Goal: Transaction & Acquisition: Purchase product/service

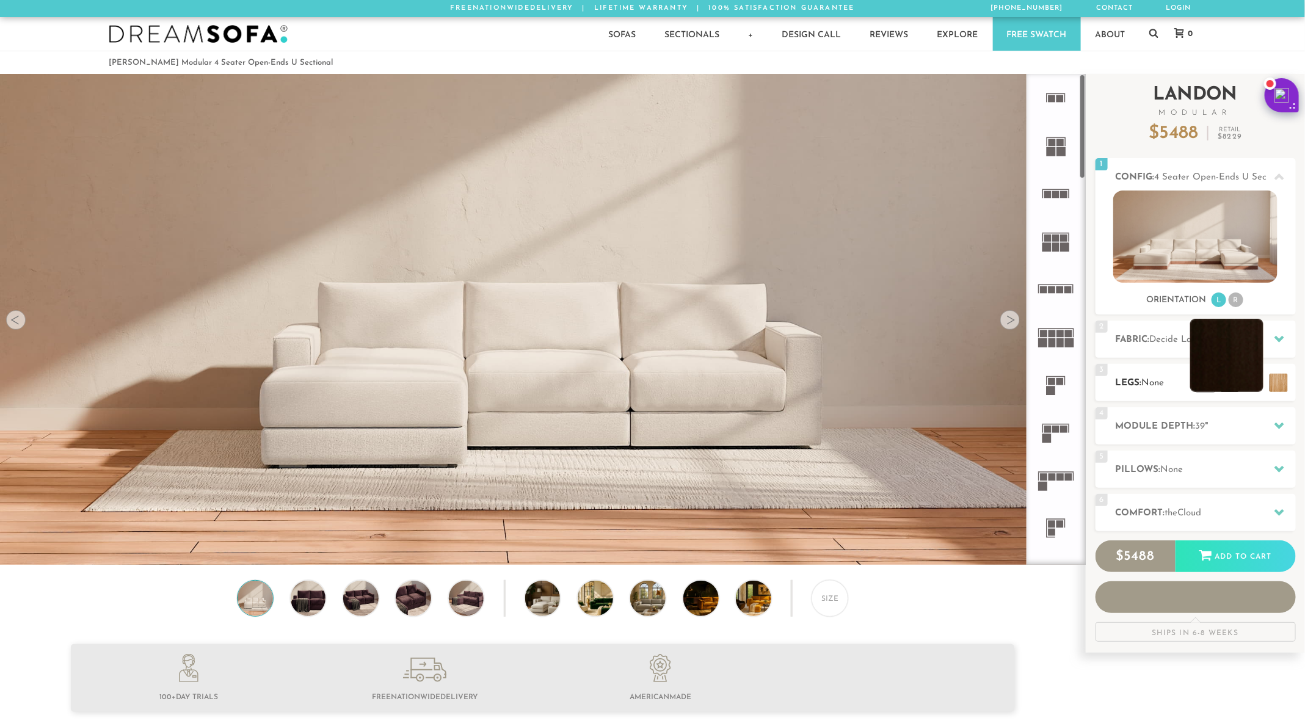
scroll to position [14766, 1305]
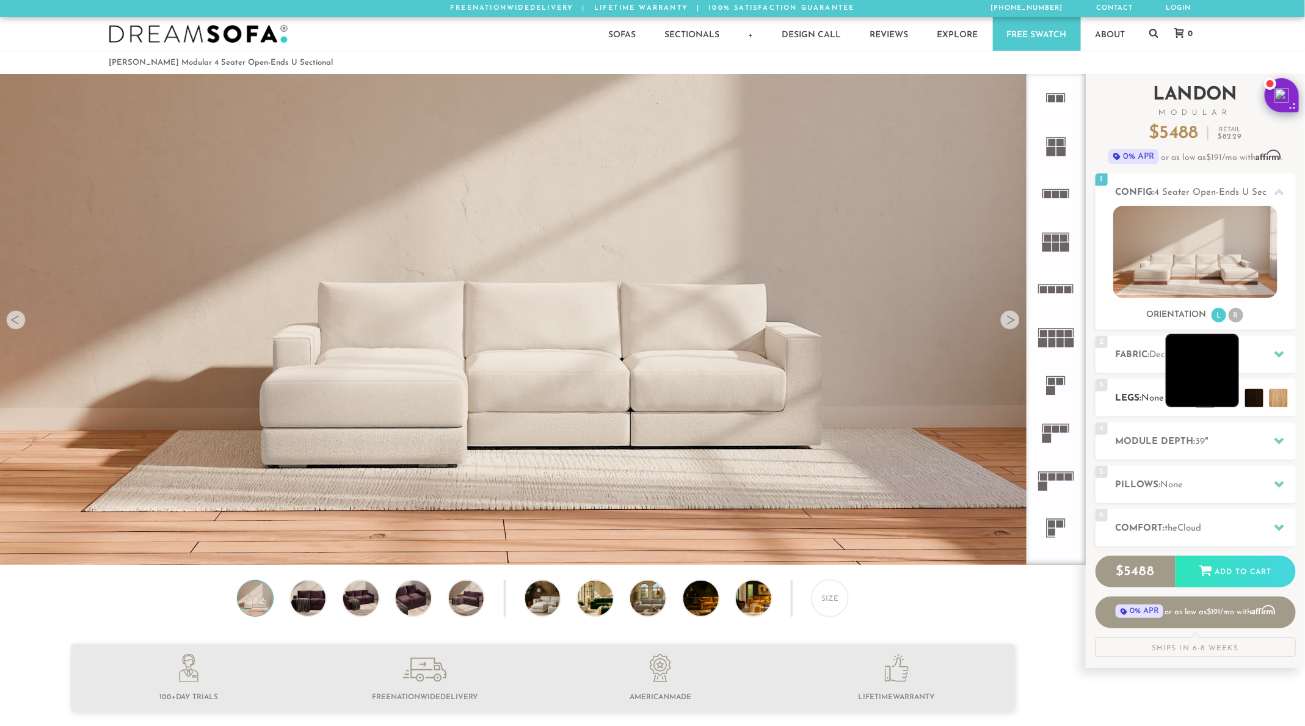
click at [1230, 393] on li at bounding box center [1202, 370] width 73 height 73
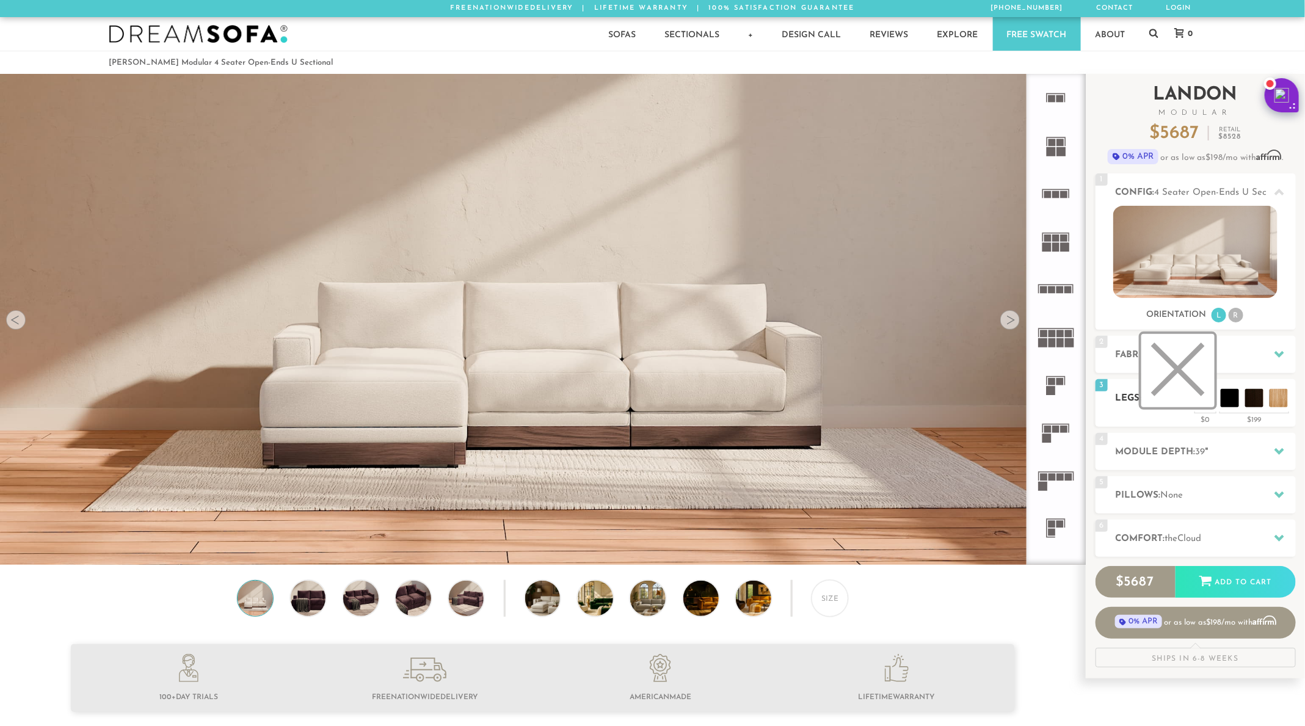
click at [1204, 405] on li at bounding box center [1177, 370] width 73 height 73
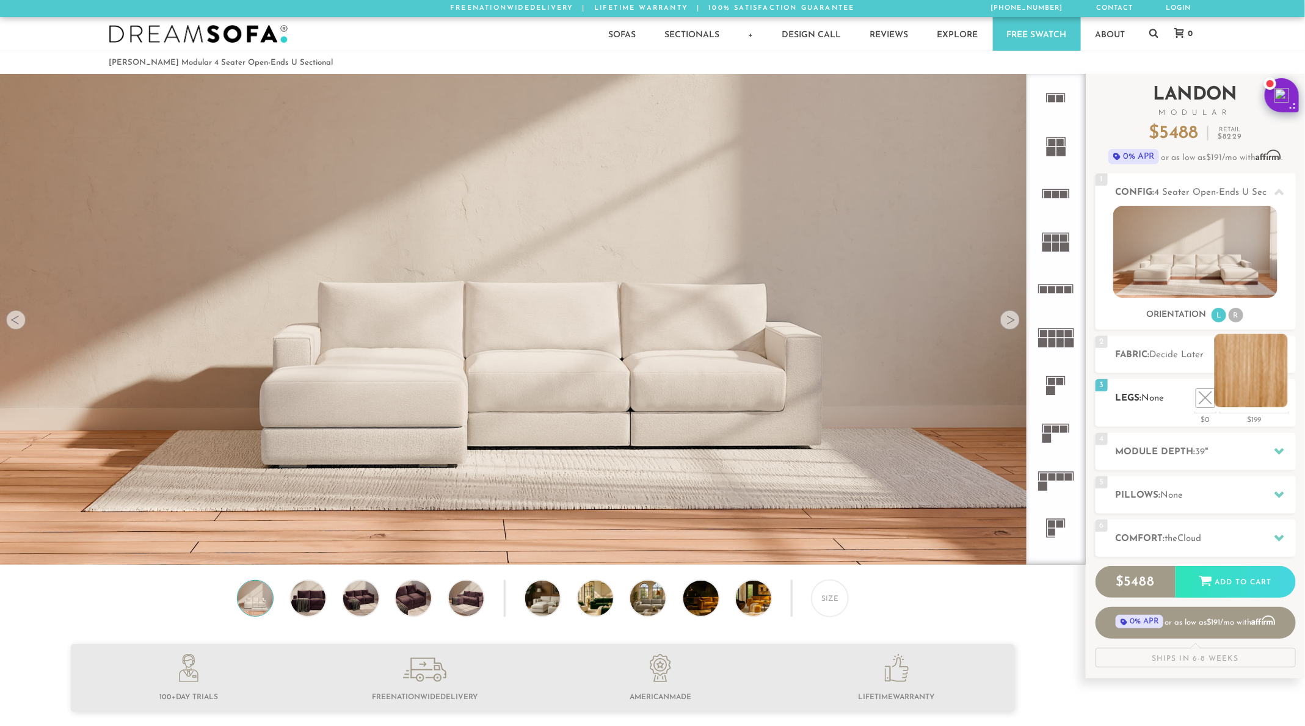
click at [1272, 395] on li at bounding box center [1251, 370] width 73 height 73
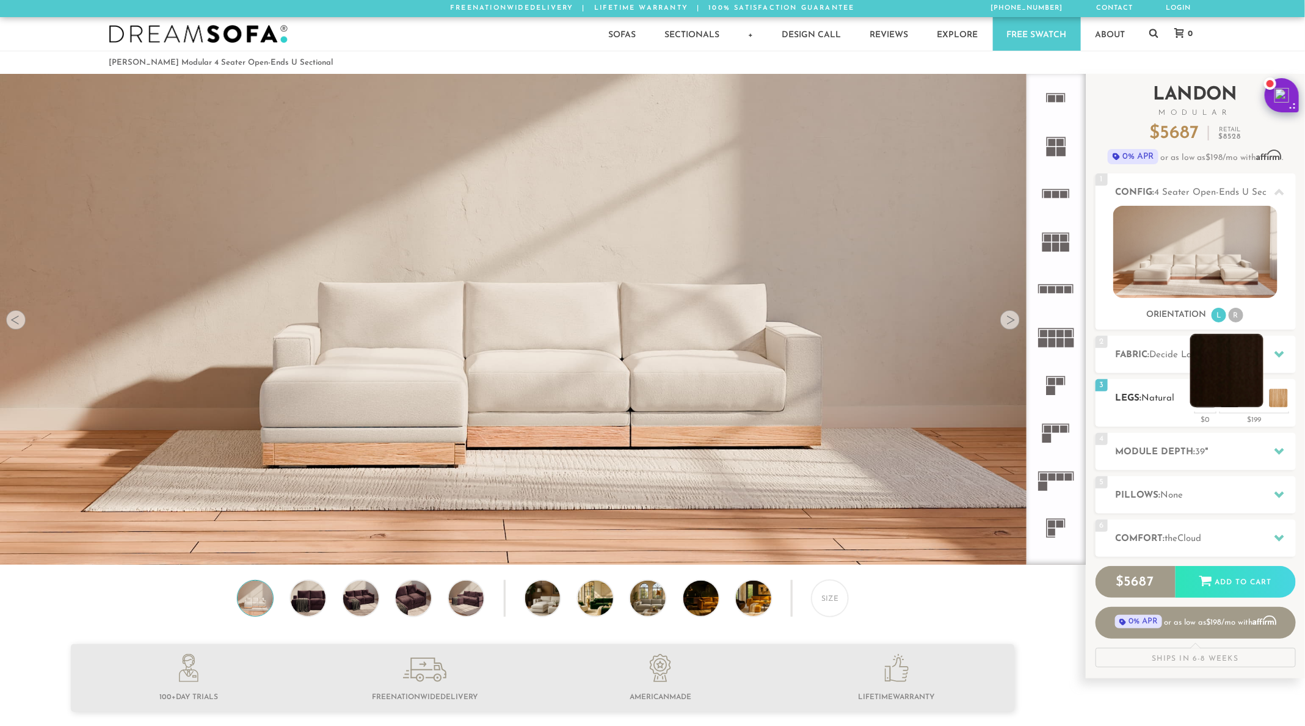
click at [1258, 402] on li at bounding box center [1226, 370] width 73 height 73
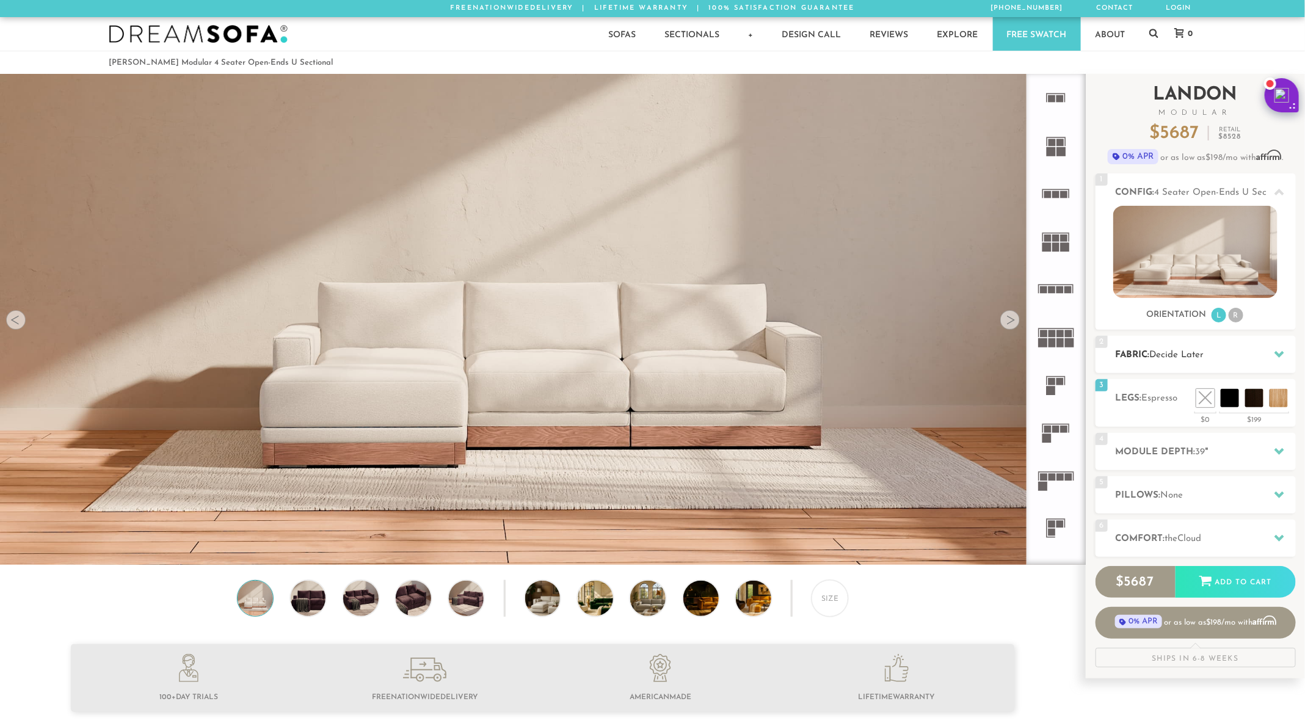
click at [1169, 345] on div "2 Fabric: Decide Later" at bounding box center [1196, 354] width 200 height 37
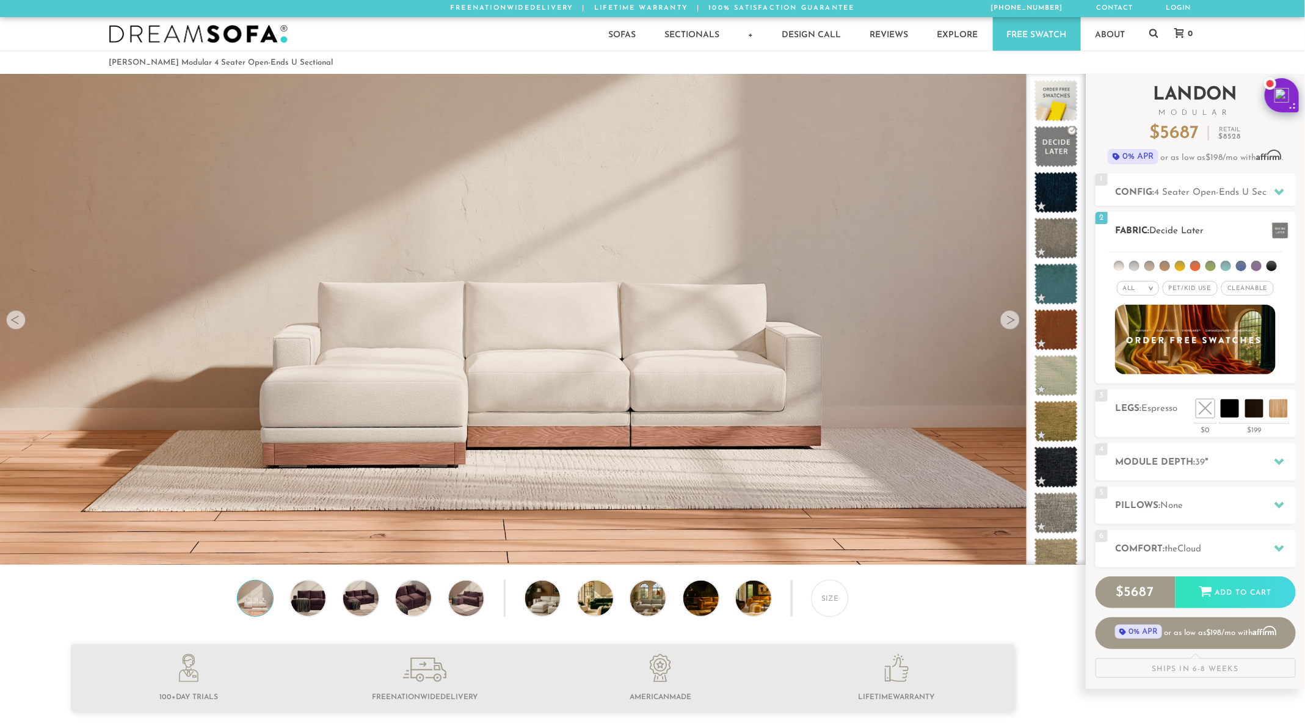
click at [1200, 268] on li at bounding box center [1195, 266] width 10 height 10
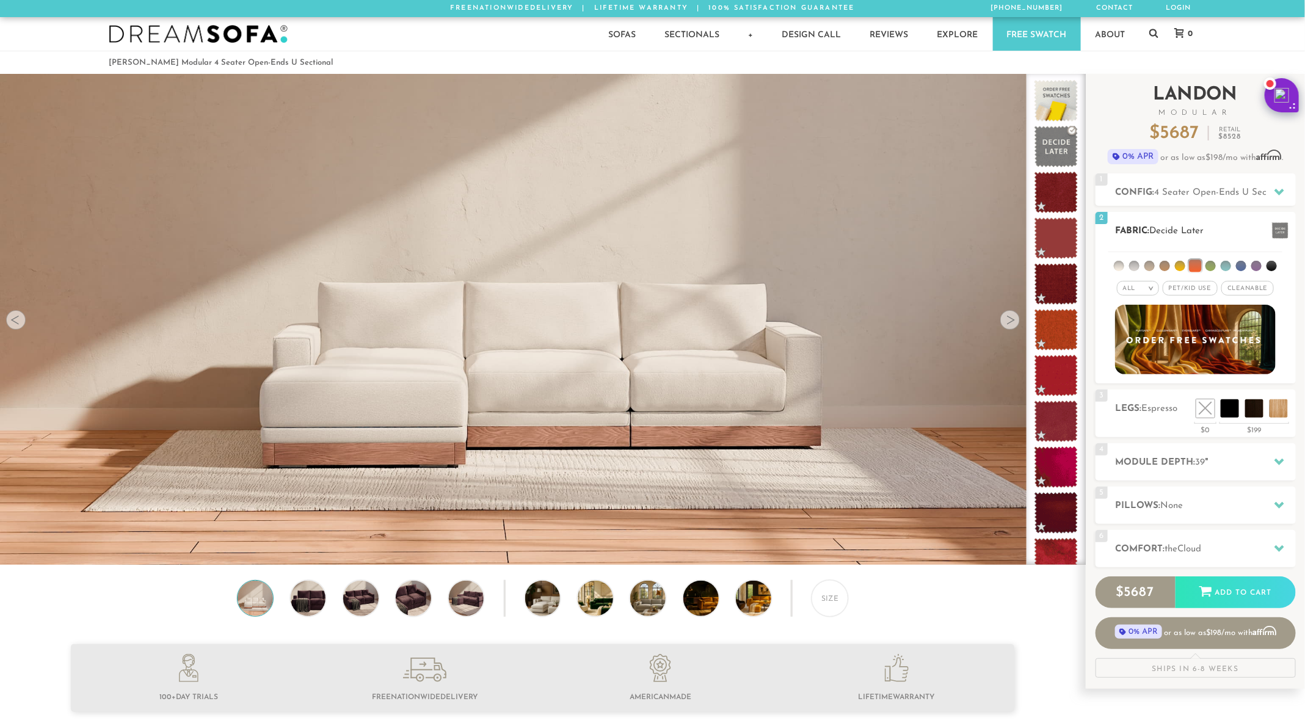
click at [1196, 266] on li at bounding box center [1195, 266] width 12 height 12
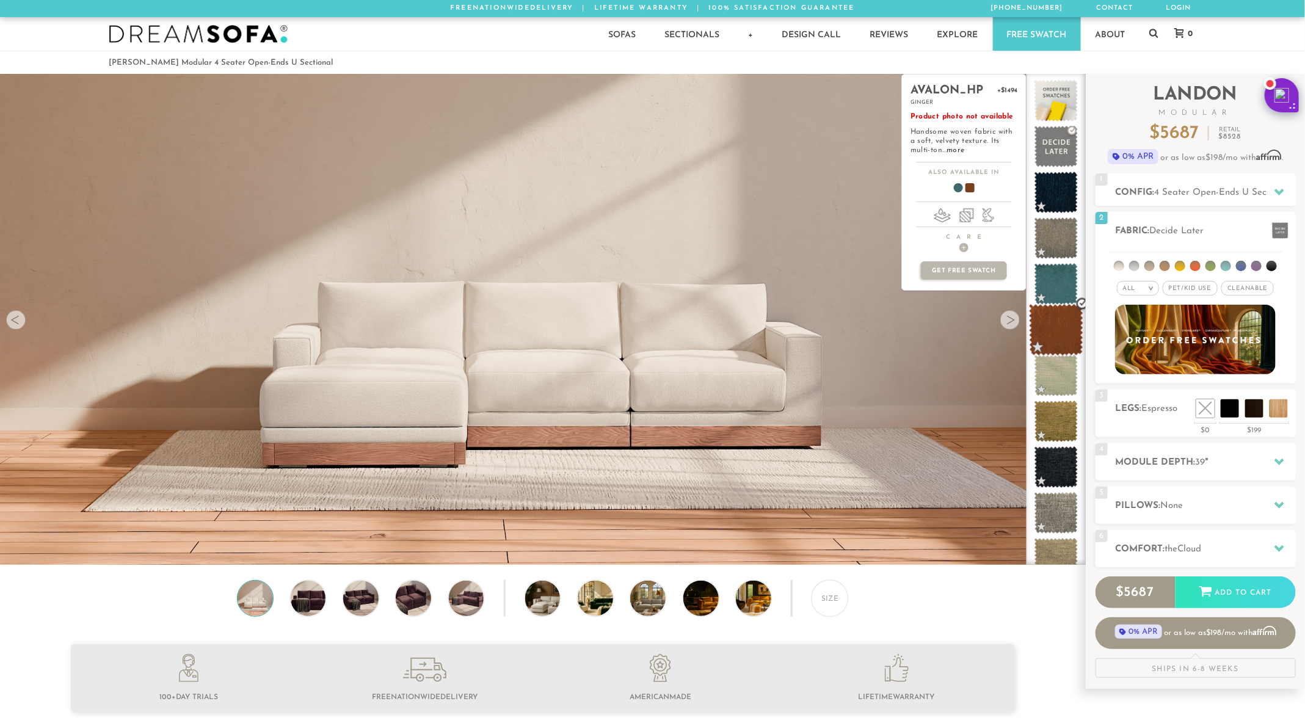
click at [1054, 330] on span at bounding box center [1056, 330] width 54 height 52
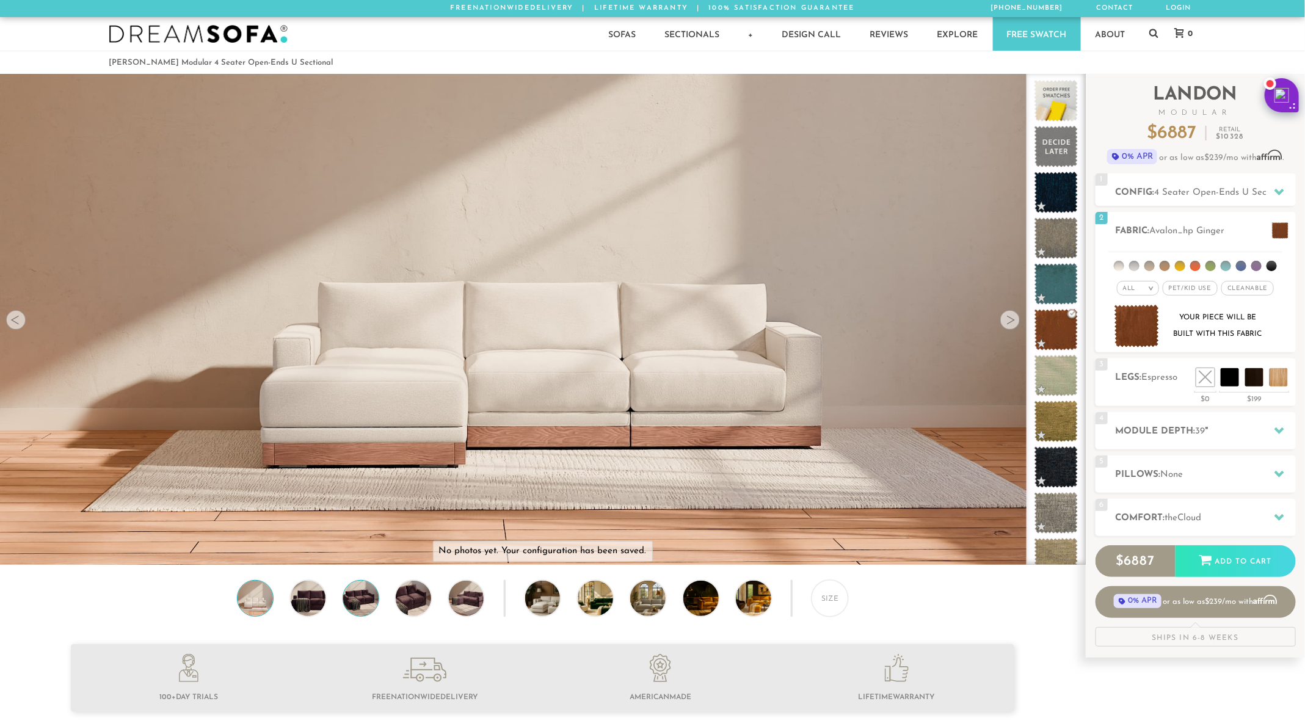
click at [365, 600] on img at bounding box center [361, 598] width 42 height 35
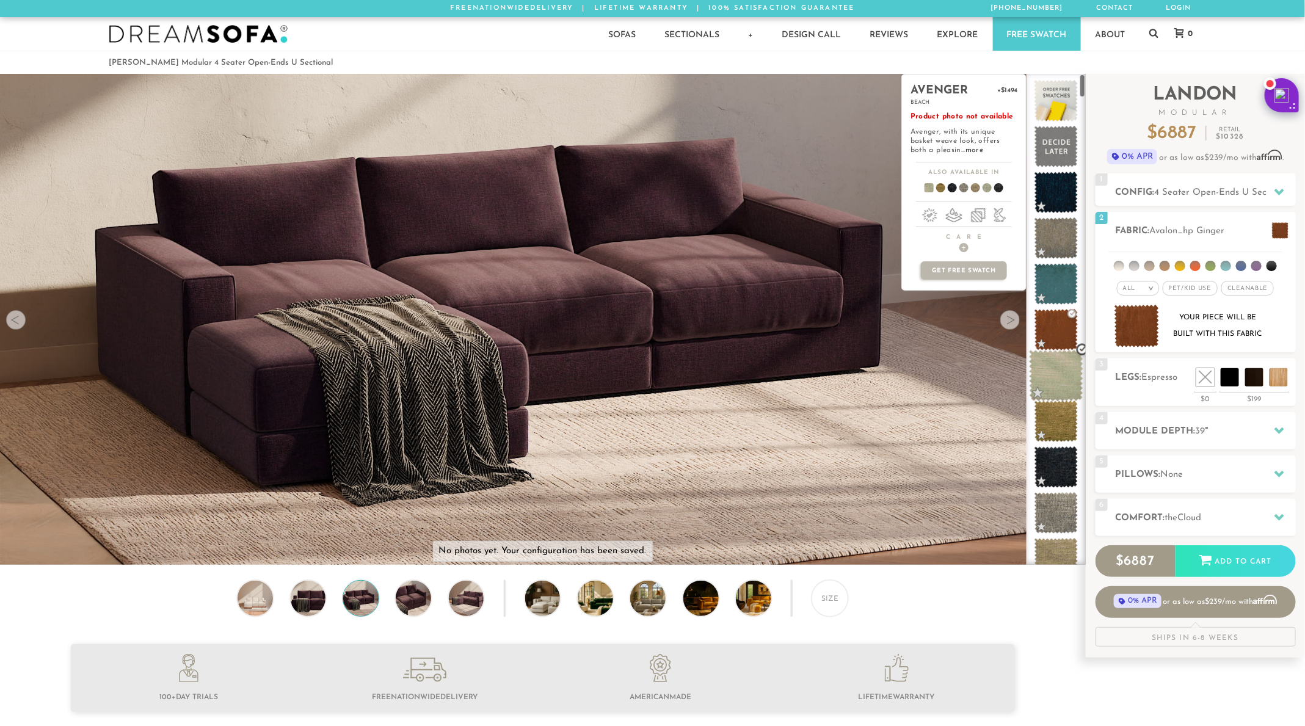
click at [1049, 372] on span at bounding box center [1056, 376] width 54 height 52
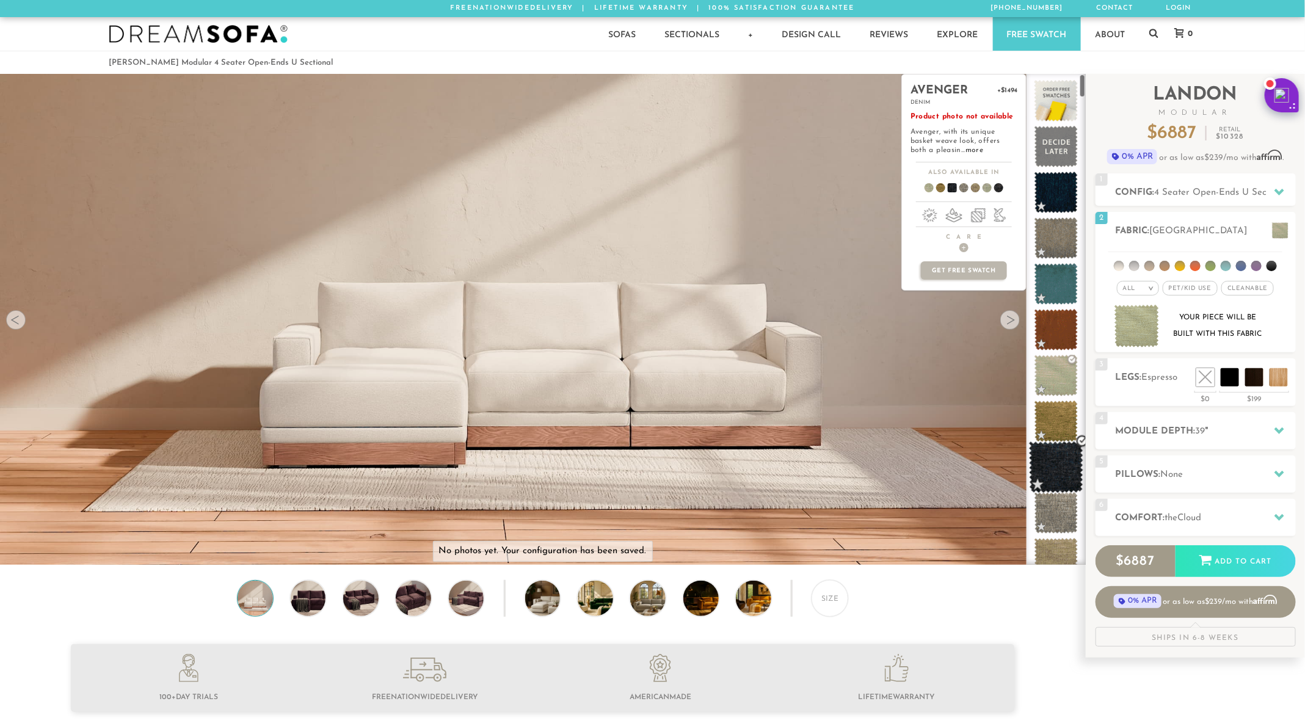
click at [1054, 472] on span at bounding box center [1056, 468] width 54 height 52
click at [1065, 508] on span at bounding box center [1056, 513] width 54 height 52
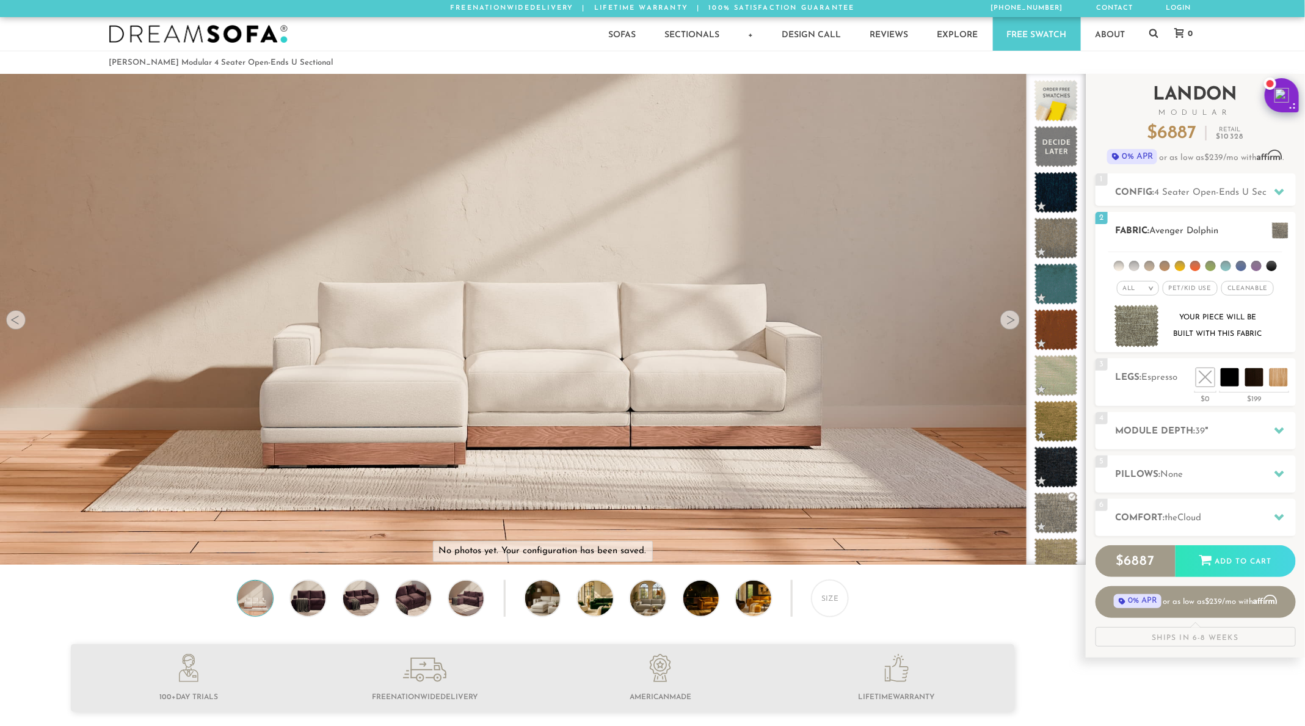
click at [1196, 263] on li at bounding box center [1195, 266] width 10 height 10
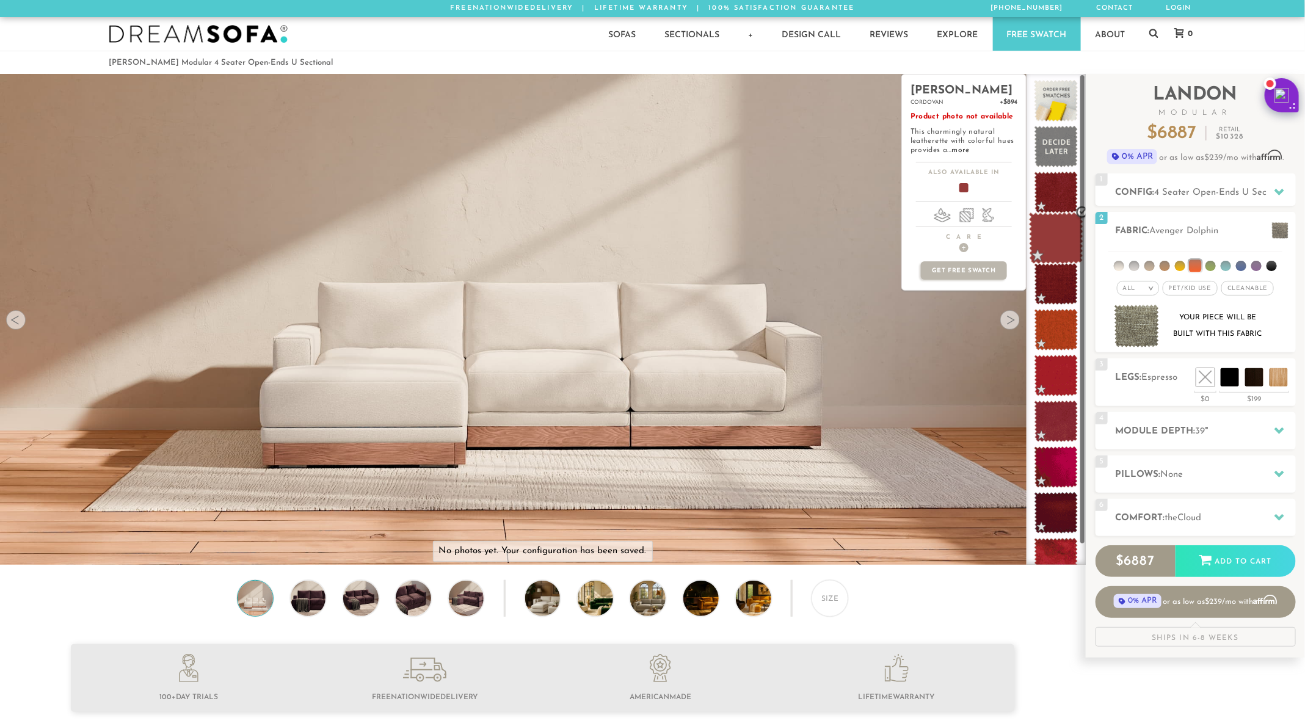
click at [1055, 245] on span at bounding box center [1056, 239] width 54 height 52
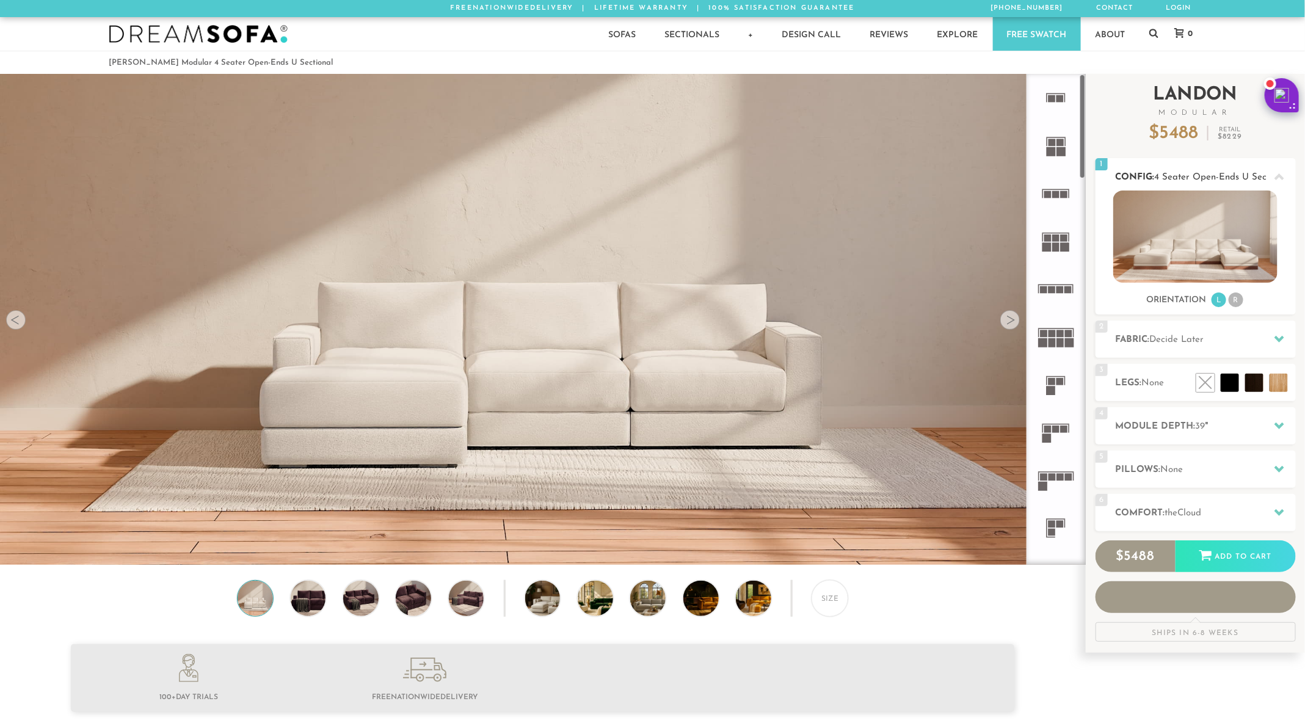
scroll to position [14766, 1305]
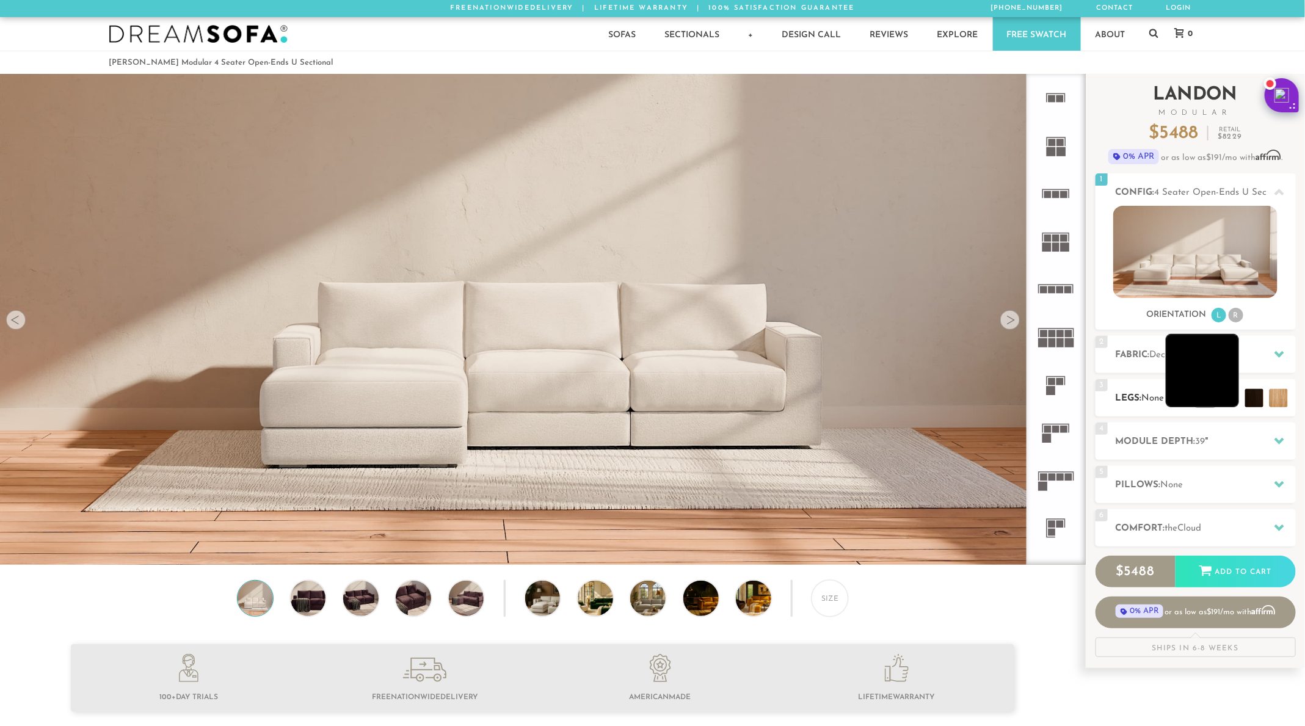
click at [1231, 401] on li at bounding box center [1202, 370] width 73 height 73
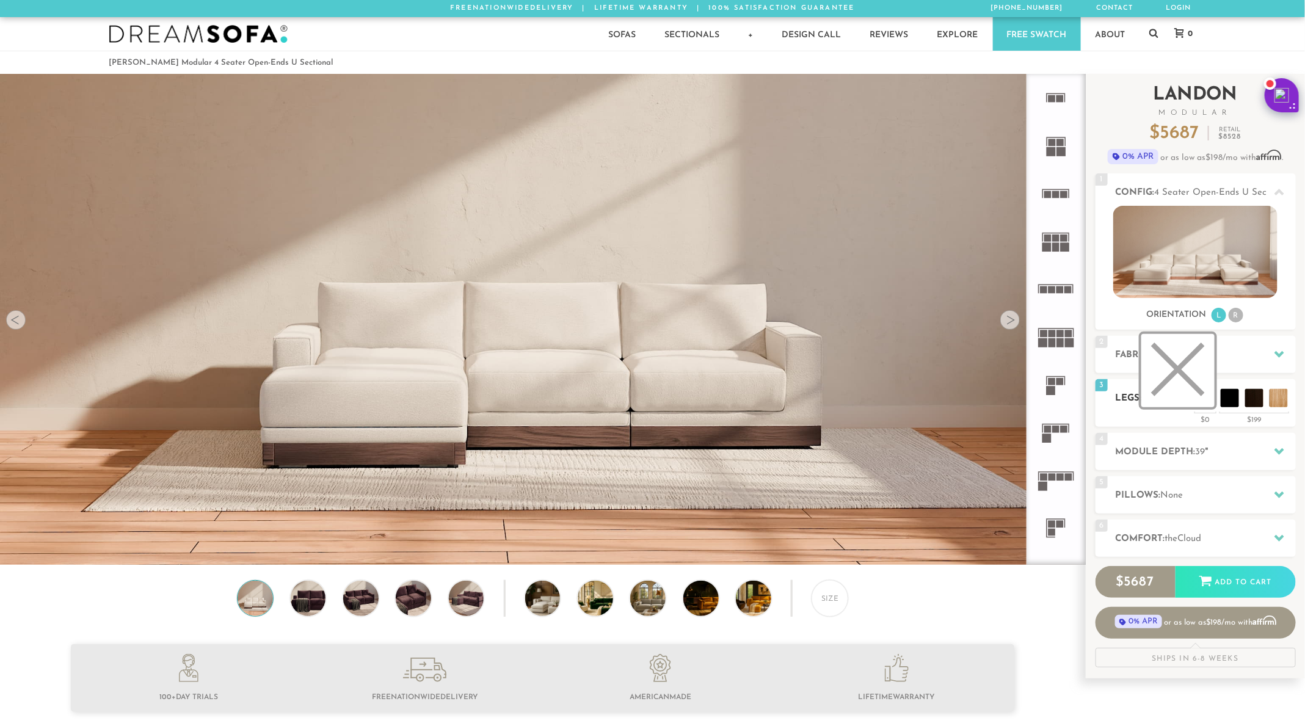
click at [1211, 398] on li at bounding box center [1177, 370] width 73 height 73
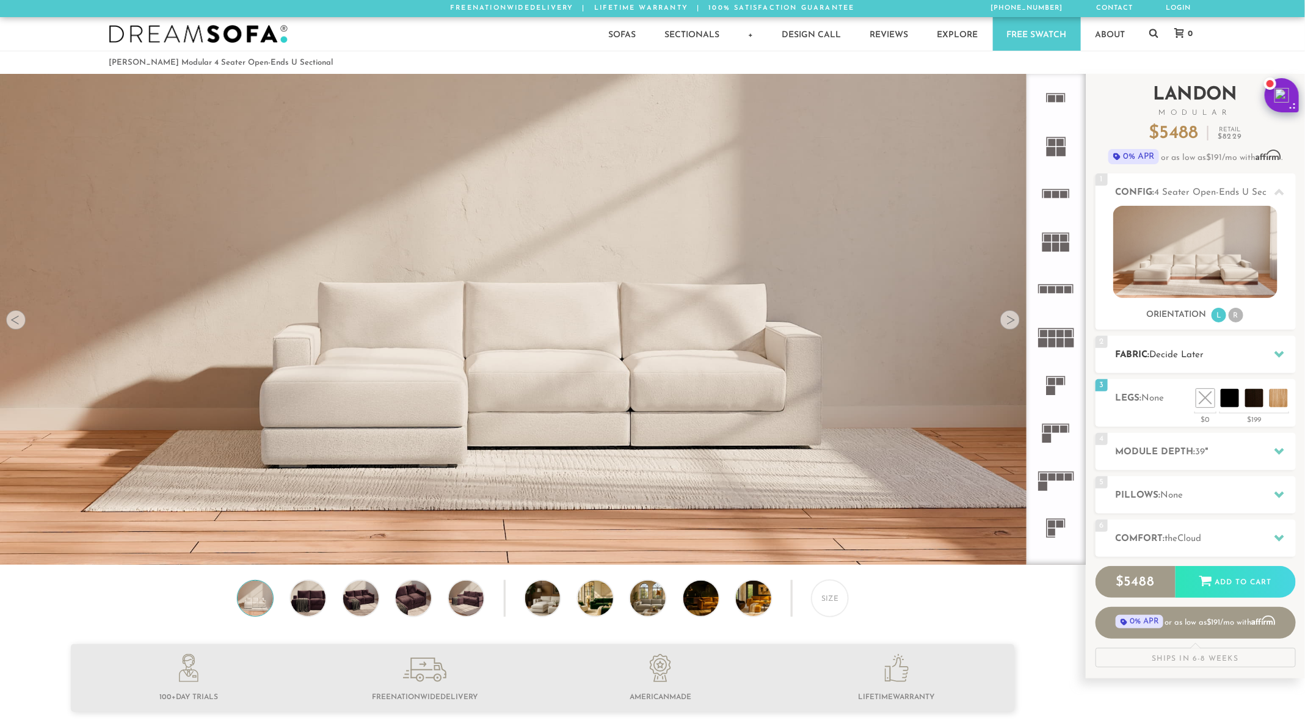
click at [1145, 355] on h2 "Fabric: Decide Later" at bounding box center [1206, 355] width 180 height 14
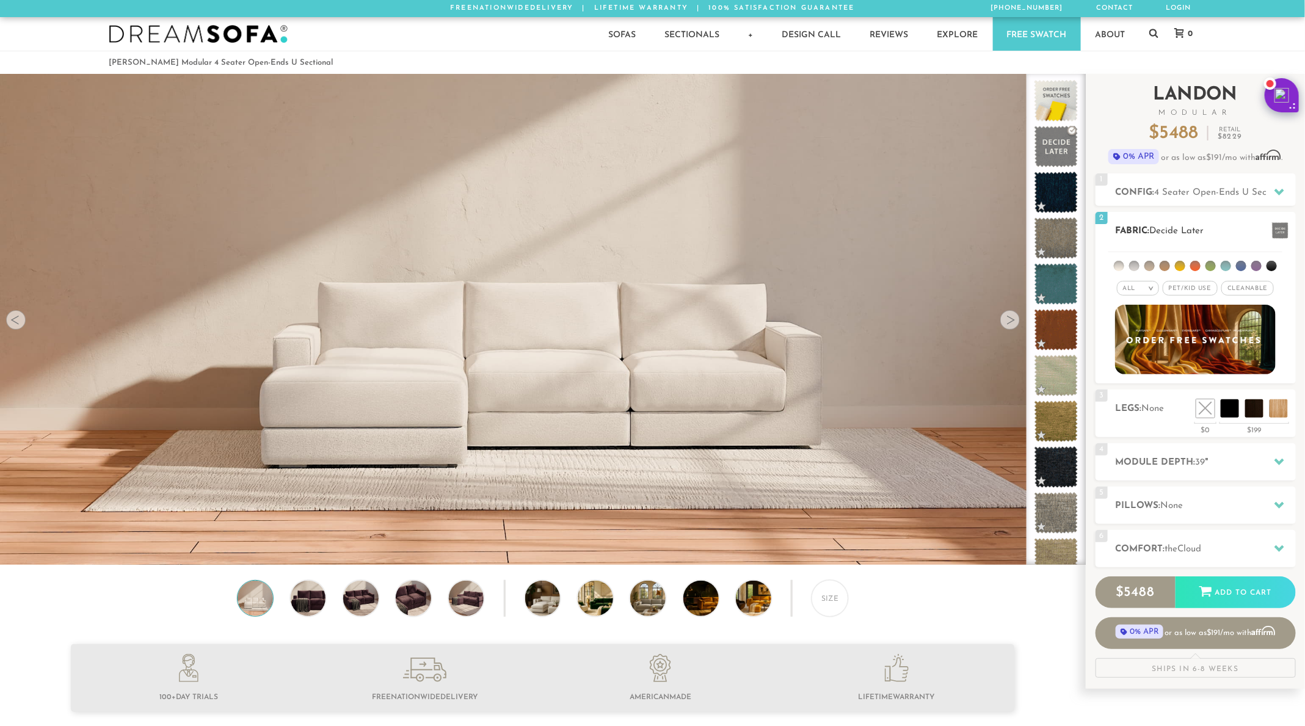
click at [1196, 266] on li at bounding box center [1195, 266] width 10 height 10
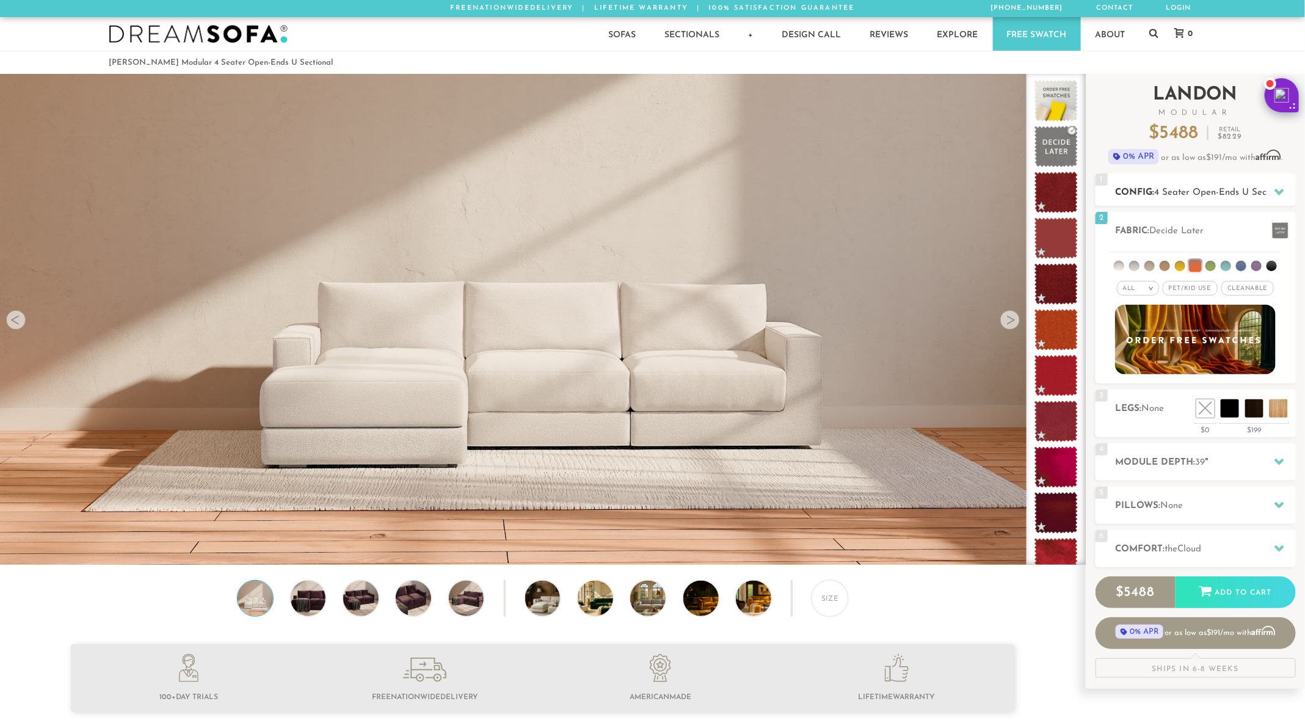
click at [1282, 189] on icon at bounding box center [1280, 192] width 10 height 7
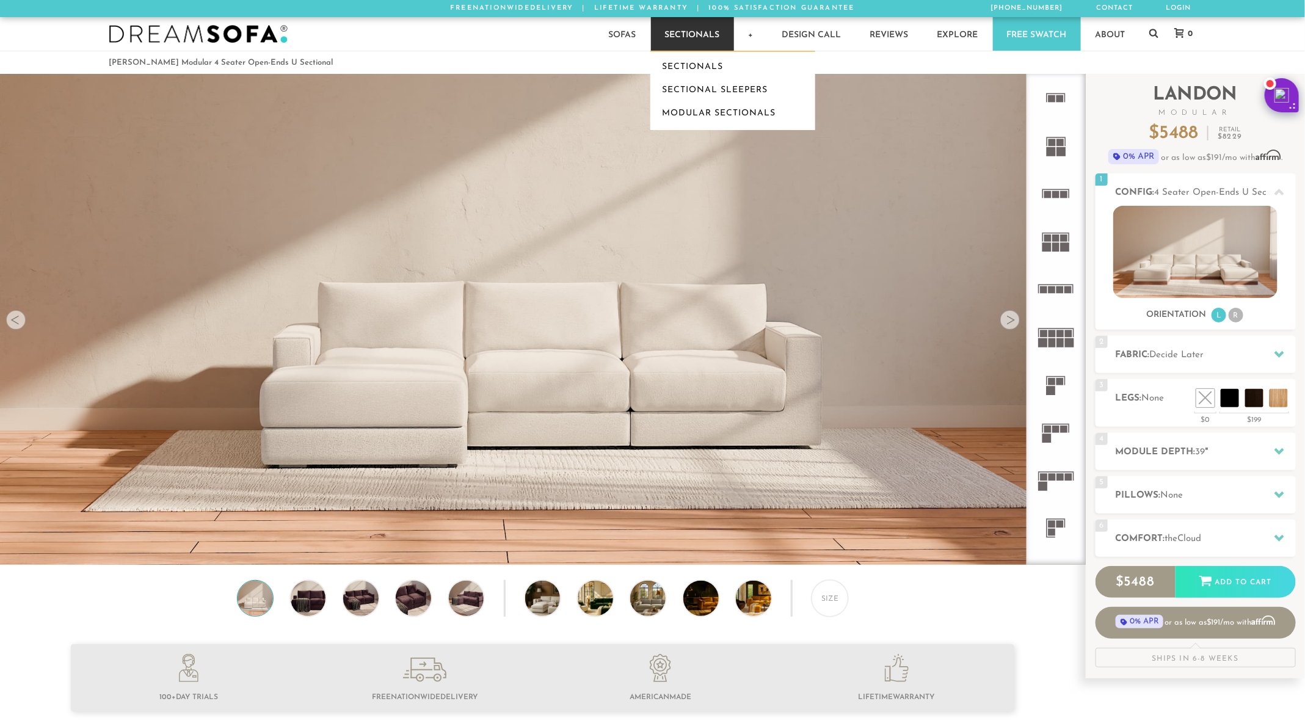
click at [705, 33] on link "Sectionals" at bounding box center [692, 34] width 83 height 34
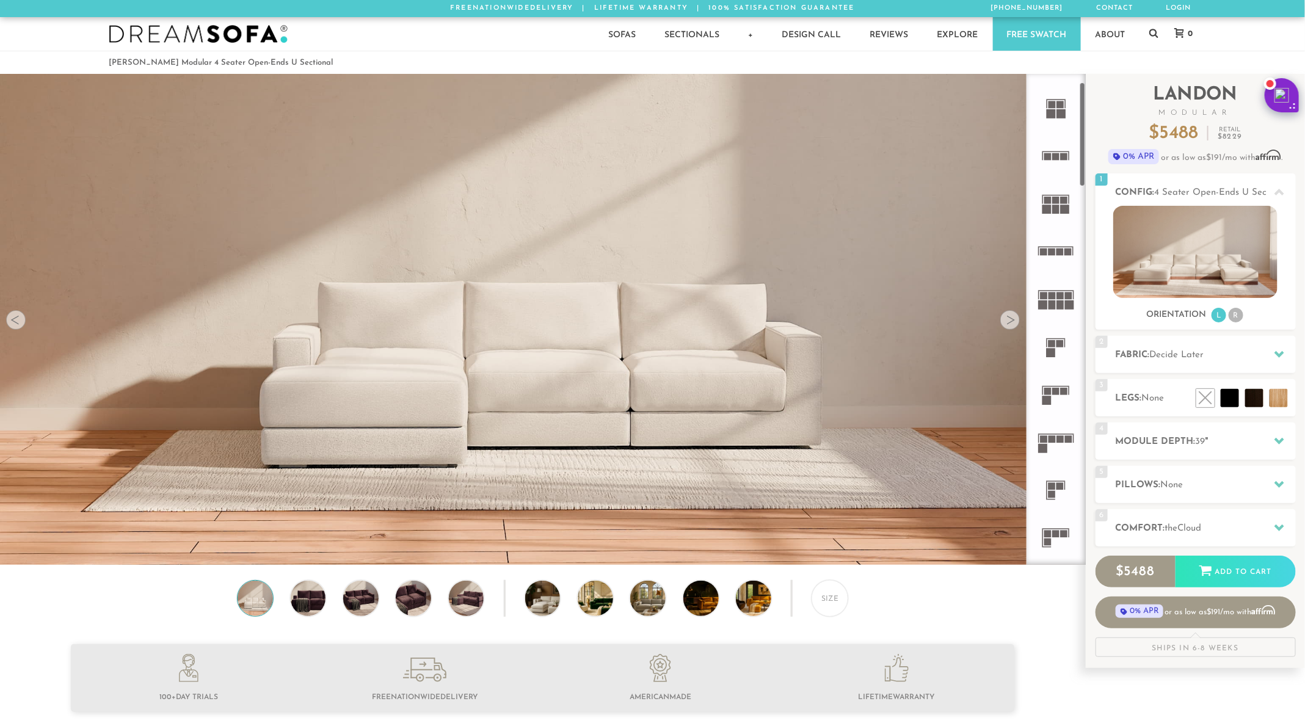
scroll to position [40, 0]
